Goal: Transaction & Acquisition: Purchase product/service

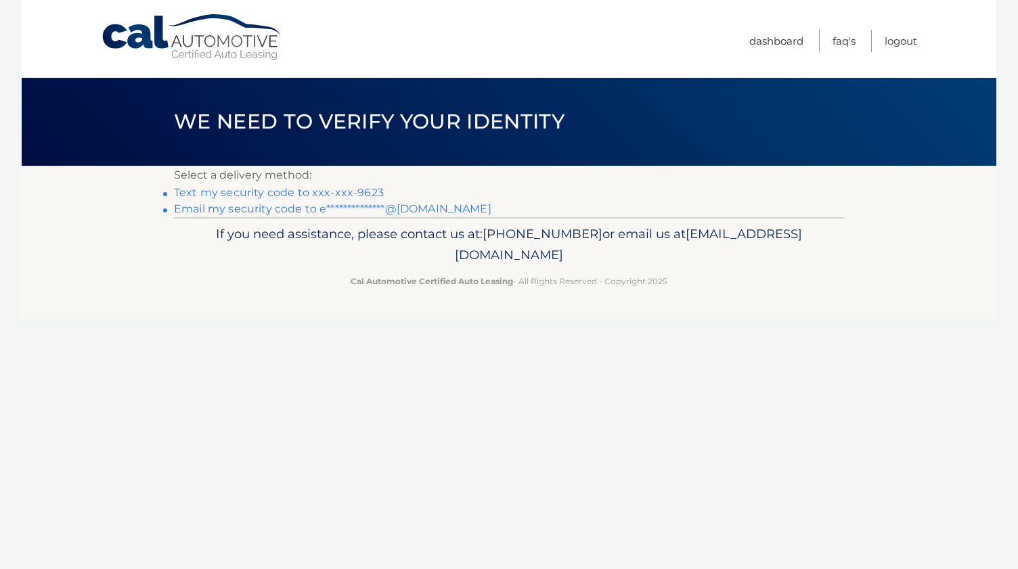
click at [341, 192] on link "Text my security code to xxx-xxx-9623" at bounding box center [279, 192] width 210 height 13
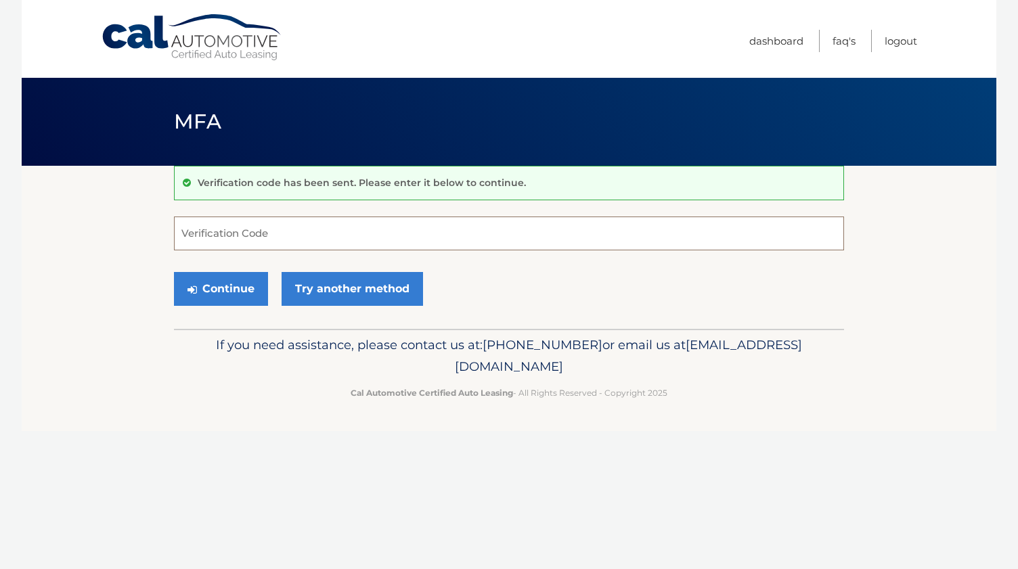
click at [477, 242] on input "Verification Code" at bounding box center [509, 234] width 670 height 34
click at [356, 235] on input "Verification Code" at bounding box center [509, 234] width 670 height 34
type input "226359"
click at [228, 290] on button "Continue" at bounding box center [221, 289] width 94 height 34
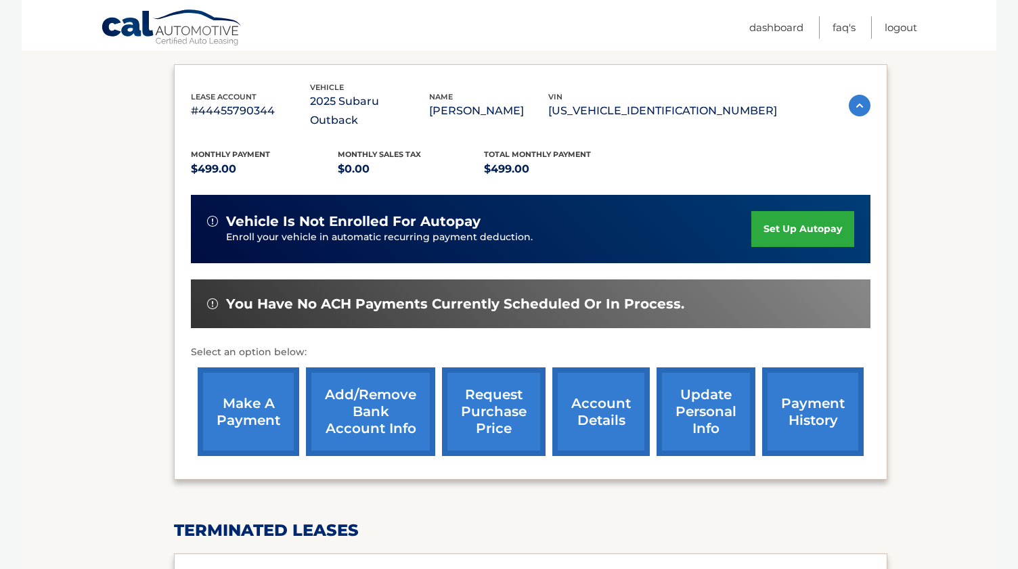
scroll to position [352, 0]
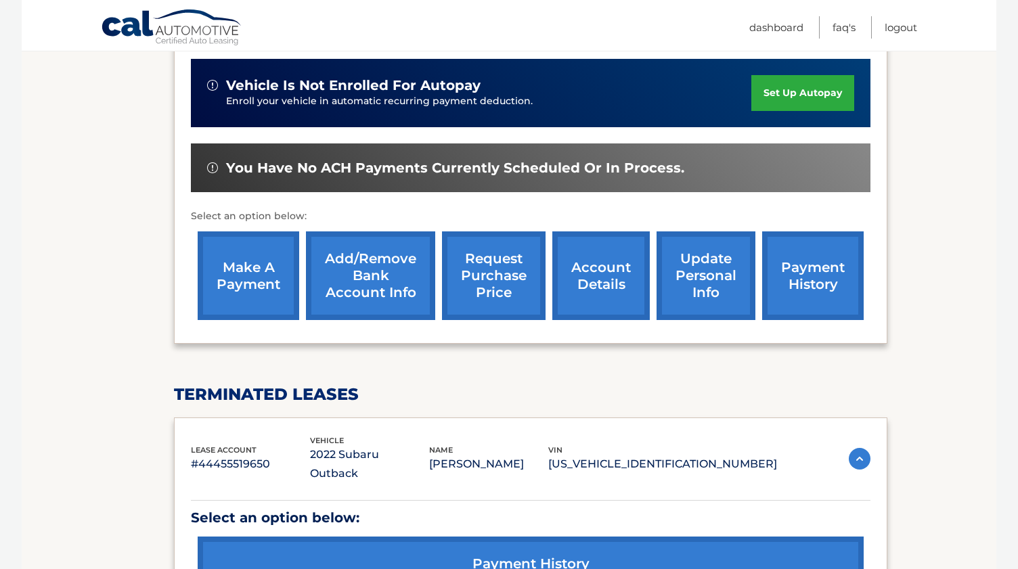
click at [269, 272] on link "make a payment" at bounding box center [249, 276] width 102 height 89
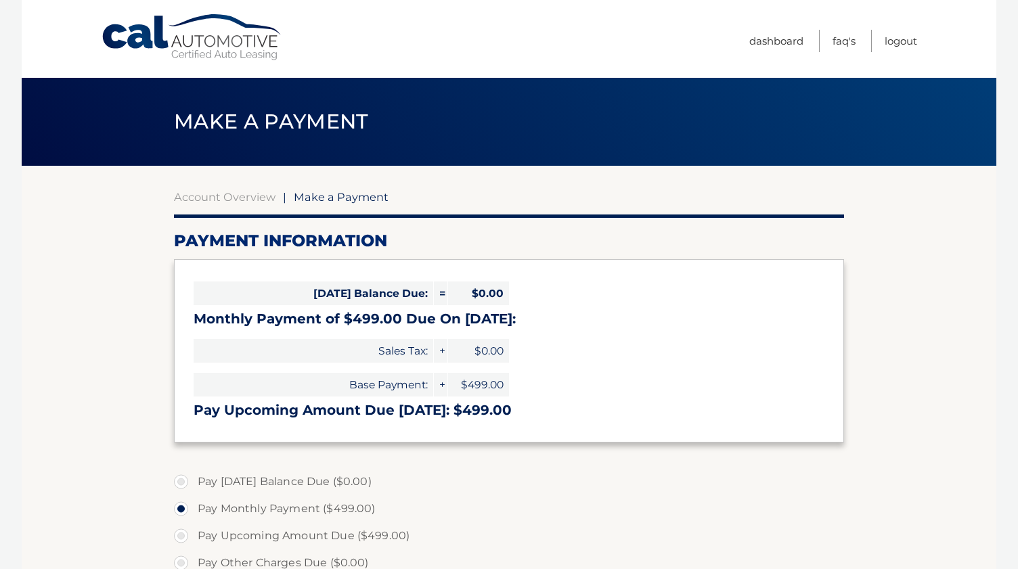
select select "Yzk0Y2U3ZTUtMGVhMS00ZmE4LWEyNmYtZmZhNmMyYzM0NTQw"
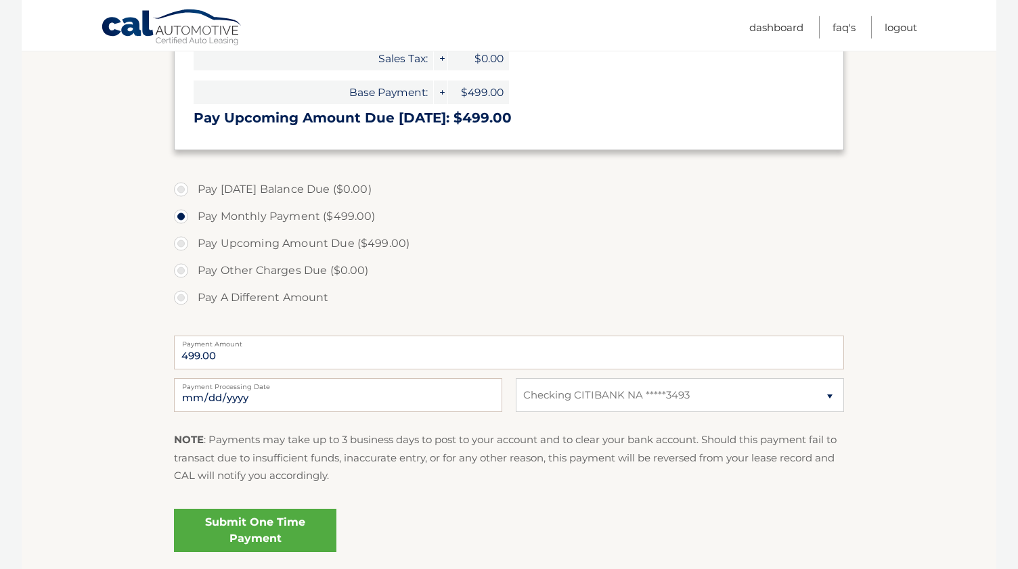
scroll to position [326, 0]
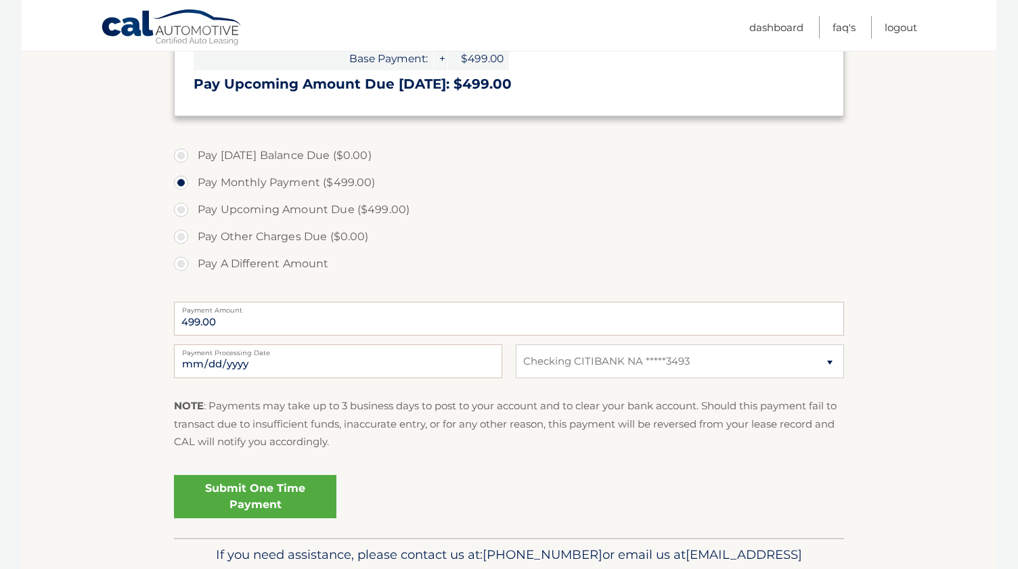
click at [270, 492] on link "Submit One Time Payment" at bounding box center [255, 496] width 163 height 43
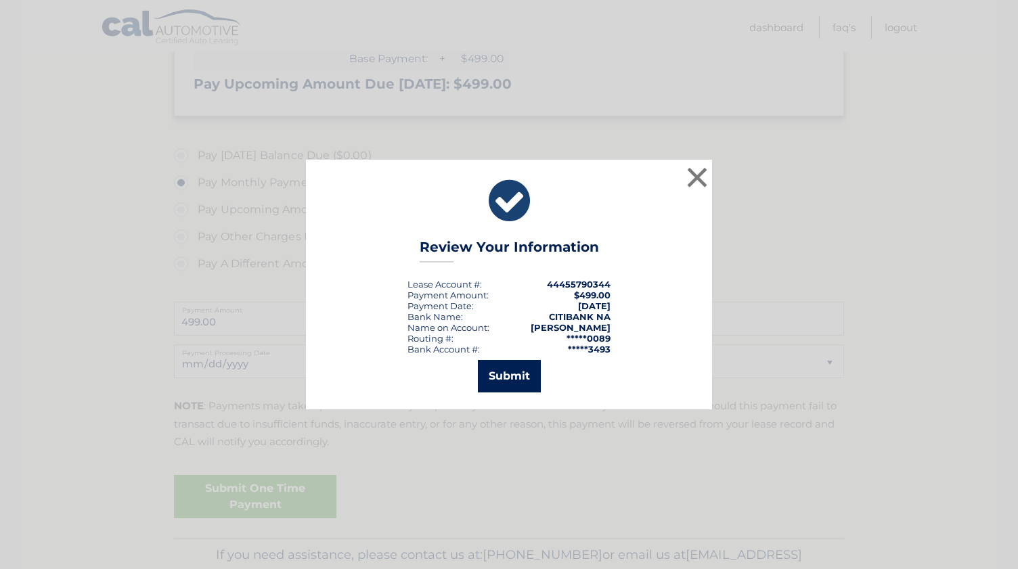
click at [515, 374] on button "Submit" at bounding box center [509, 376] width 63 height 33
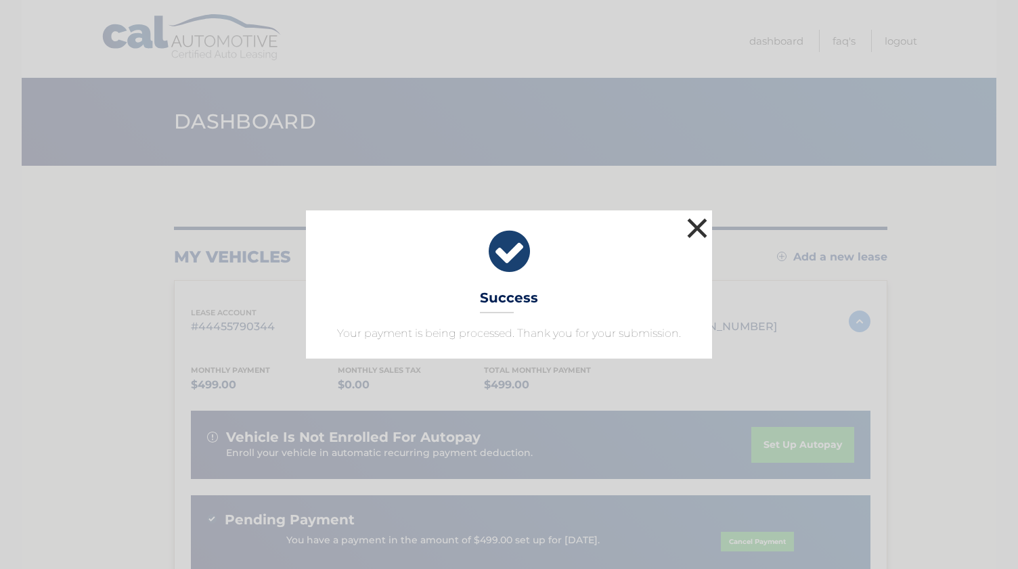
click at [694, 223] on button "×" at bounding box center [697, 228] width 27 height 27
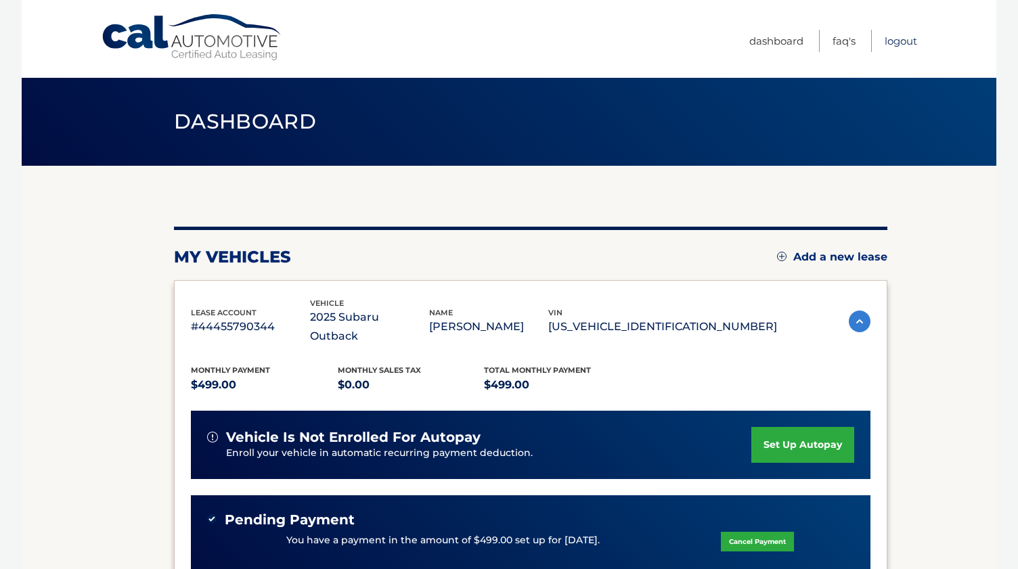
click at [901, 35] on link "Logout" at bounding box center [901, 41] width 33 height 22
